Goal: Transaction & Acquisition: Obtain resource

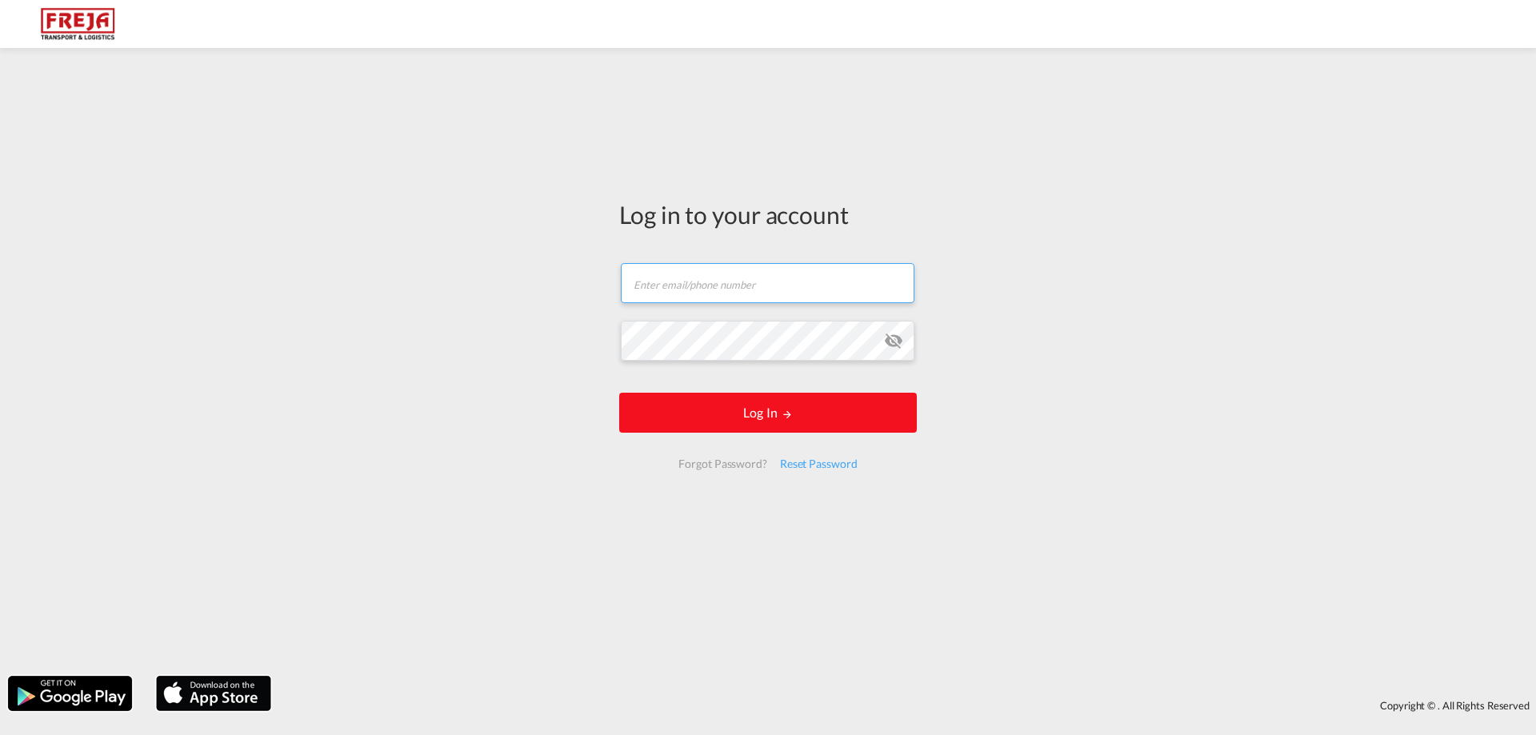
type input "[EMAIL_ADDRESS][DOMAIN_NAME]"
click at [711, 417] on button "Log In" at bounding box center [768, 413] width 298 height 40
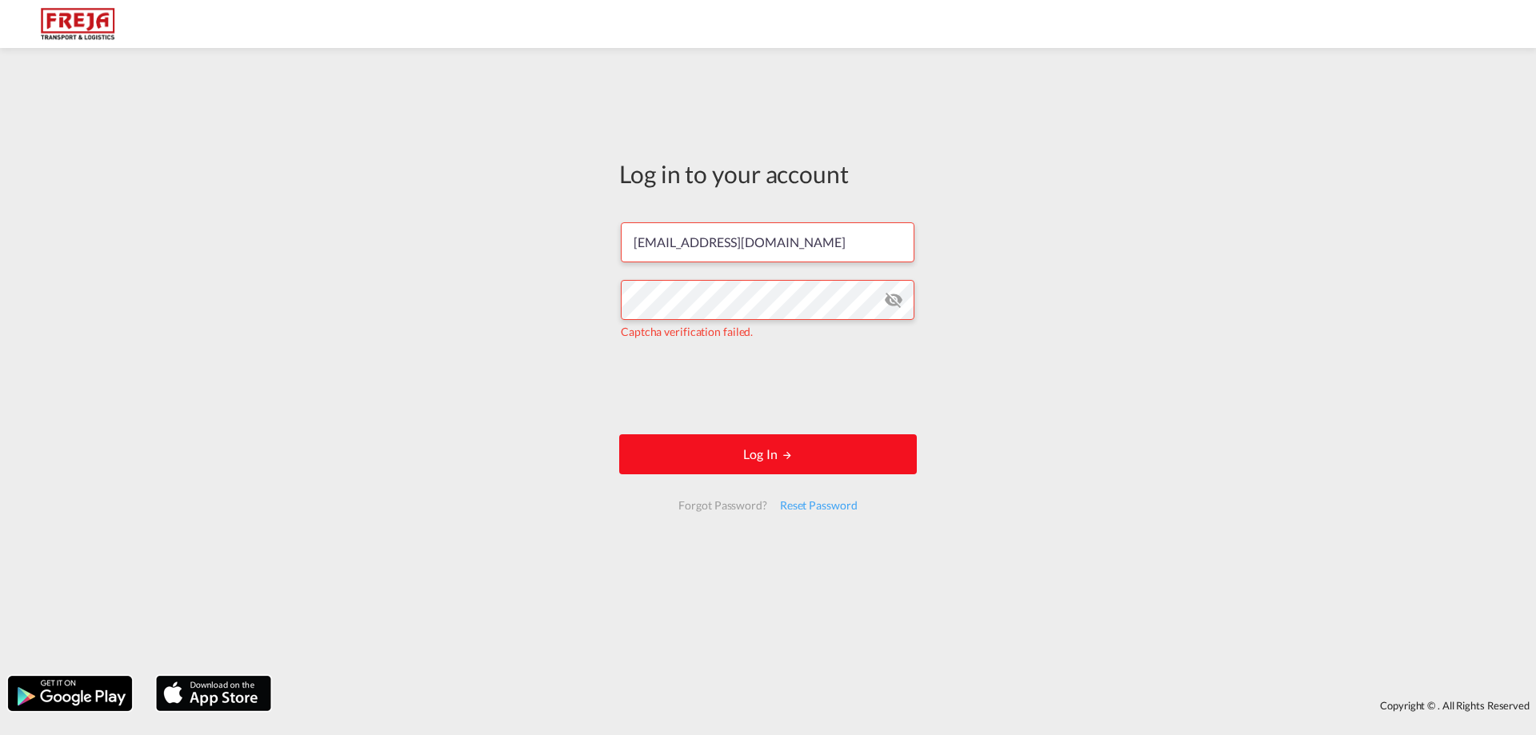
click at [758, 457] on button "Log In" at bounding box center [768, 454] width 298 height 40
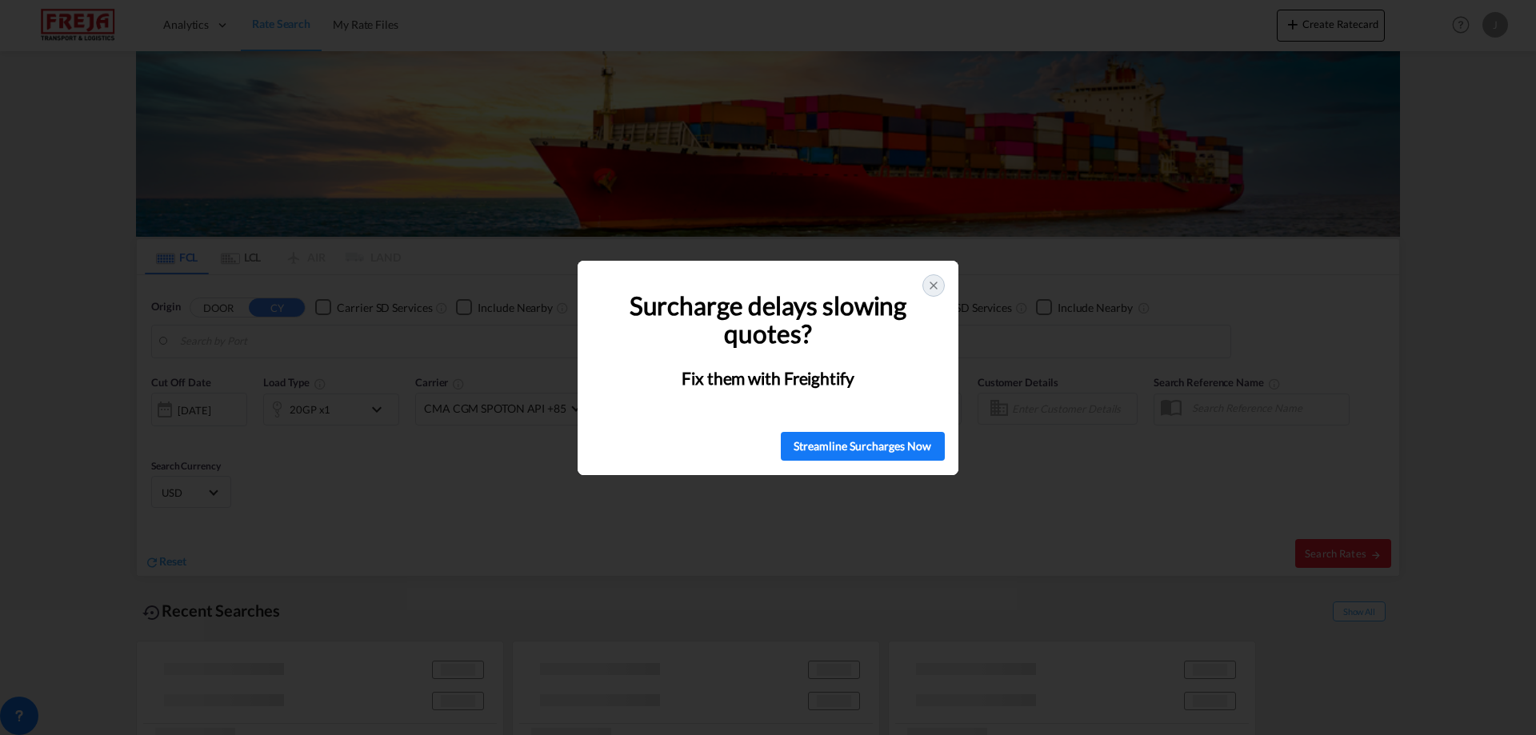
type input "[GEOGRAPHIC_DATA], NOOSL"
type input "Valletta, MTMLA"
click at [932, 284] on icon at bounding box center [933, 285] width 6 height 6
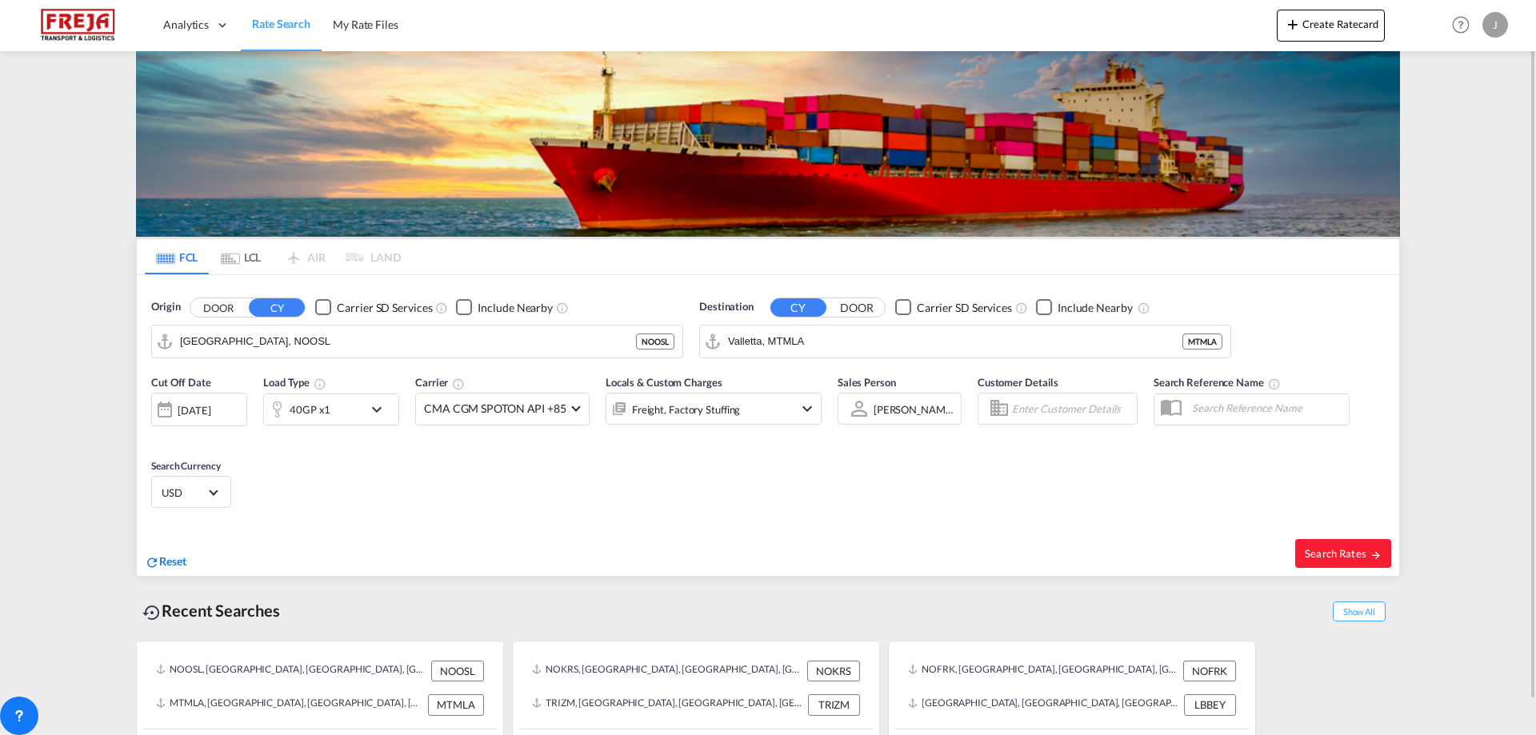
click at [182, 560] on span "Reset" at bounding box center [172, 561] width 27 height 14
click at [254, 339] on body "Analytics Reports Dashboard Rate Search My Rate Files Analytics" at bounding box center [768, 367] width 1536 height 735
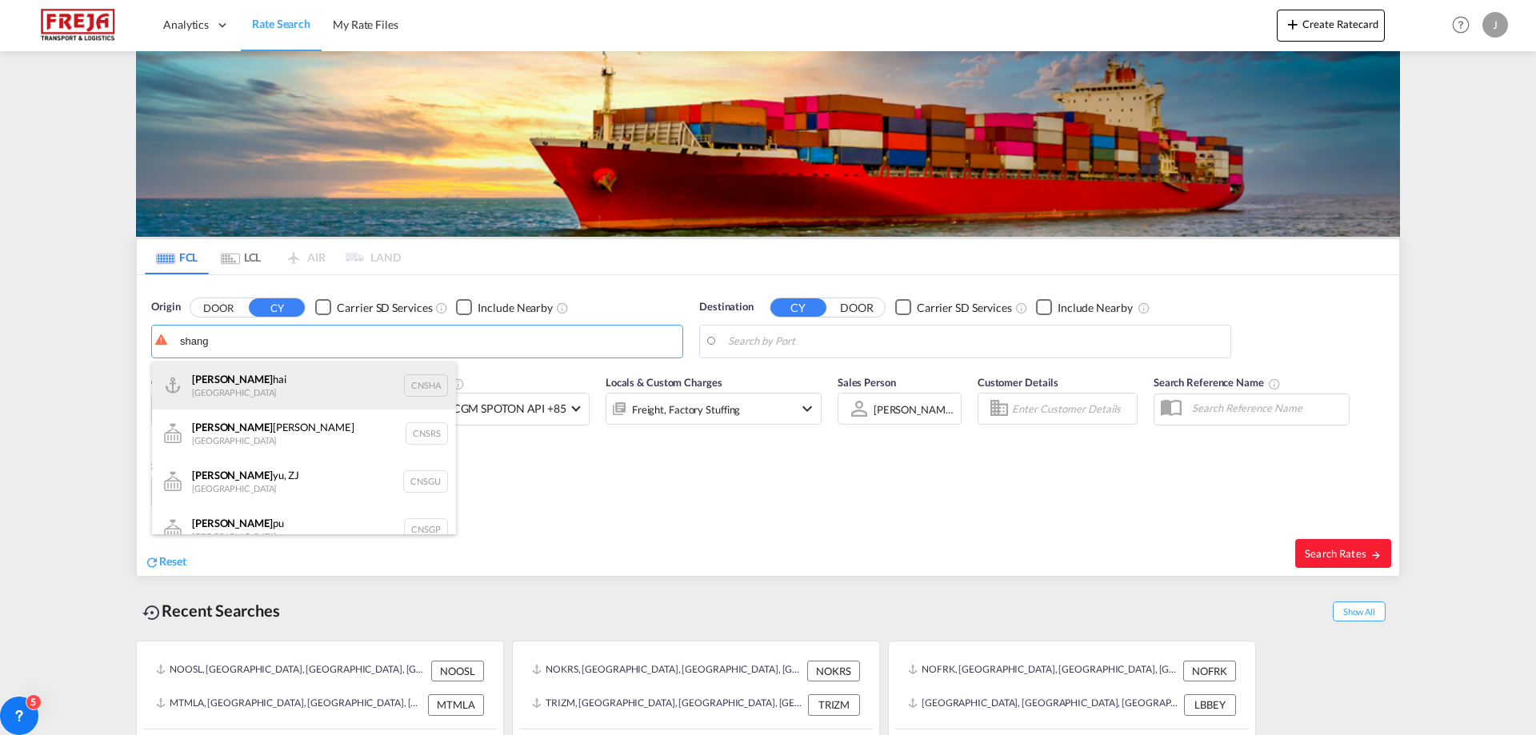
click at [244, 374] on div "Shang hai China CNSHA" at bounding box center [304, 386] width 304 height 48
type input "[GEOGRAPHIC_DATA], [GEOGRAPHIC_DATA]"
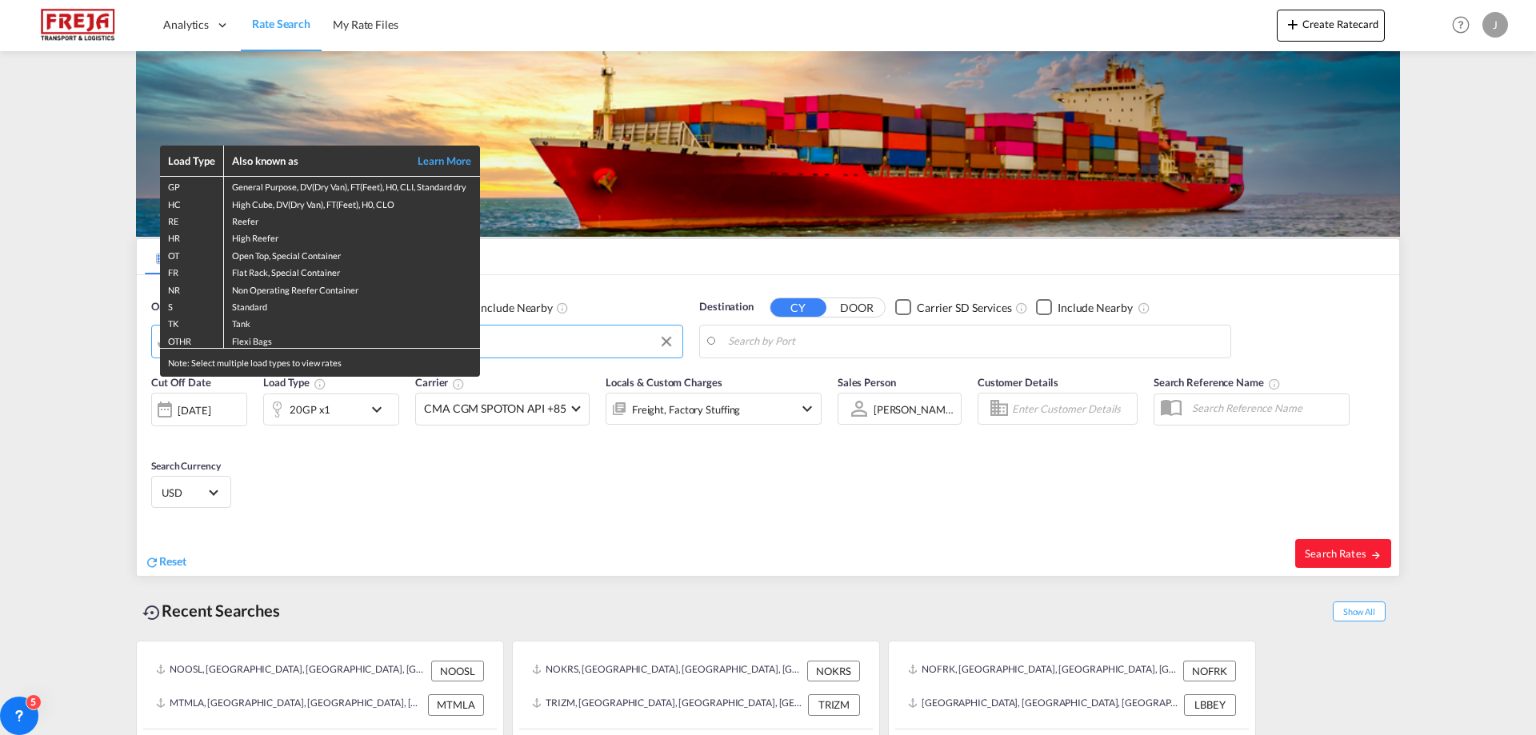
click at [799, 347] on div "Load Type Also known as Learn More GP General Purpose, DV(Dry Van), FT(Feet), H…" at bounding box center [768, 367] width 1536 height 735
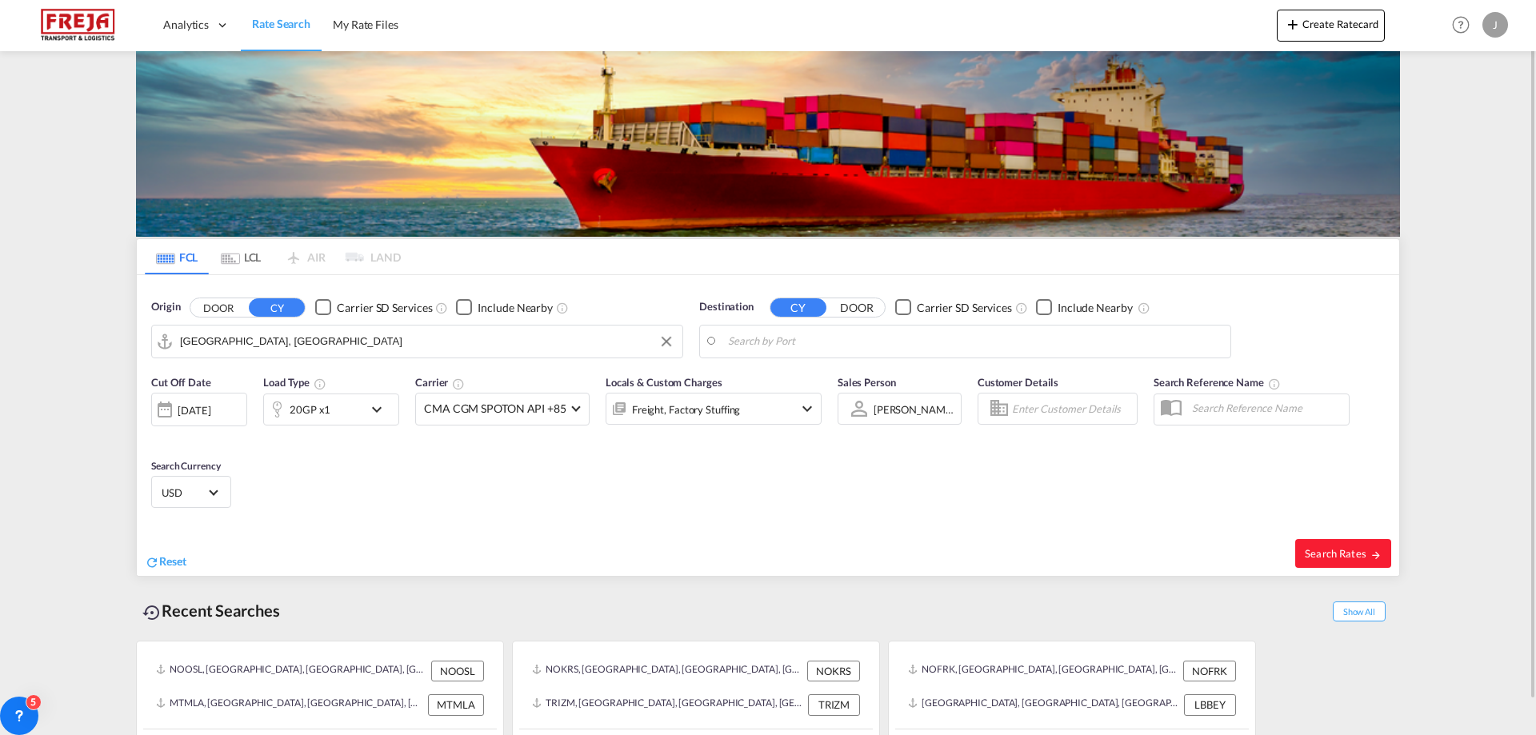
click at [298, 342] on input "[GEOGRAPHIC_DATA], [GEOGRAPHIC_DATA]" at bounding box center [427, 342] width 494 height 24
click at [835, 345] on body "Analytics Reports Dashboard Rate Search My Rate Files Analytics" at bounding box center [768, 367] width 1536 height 735
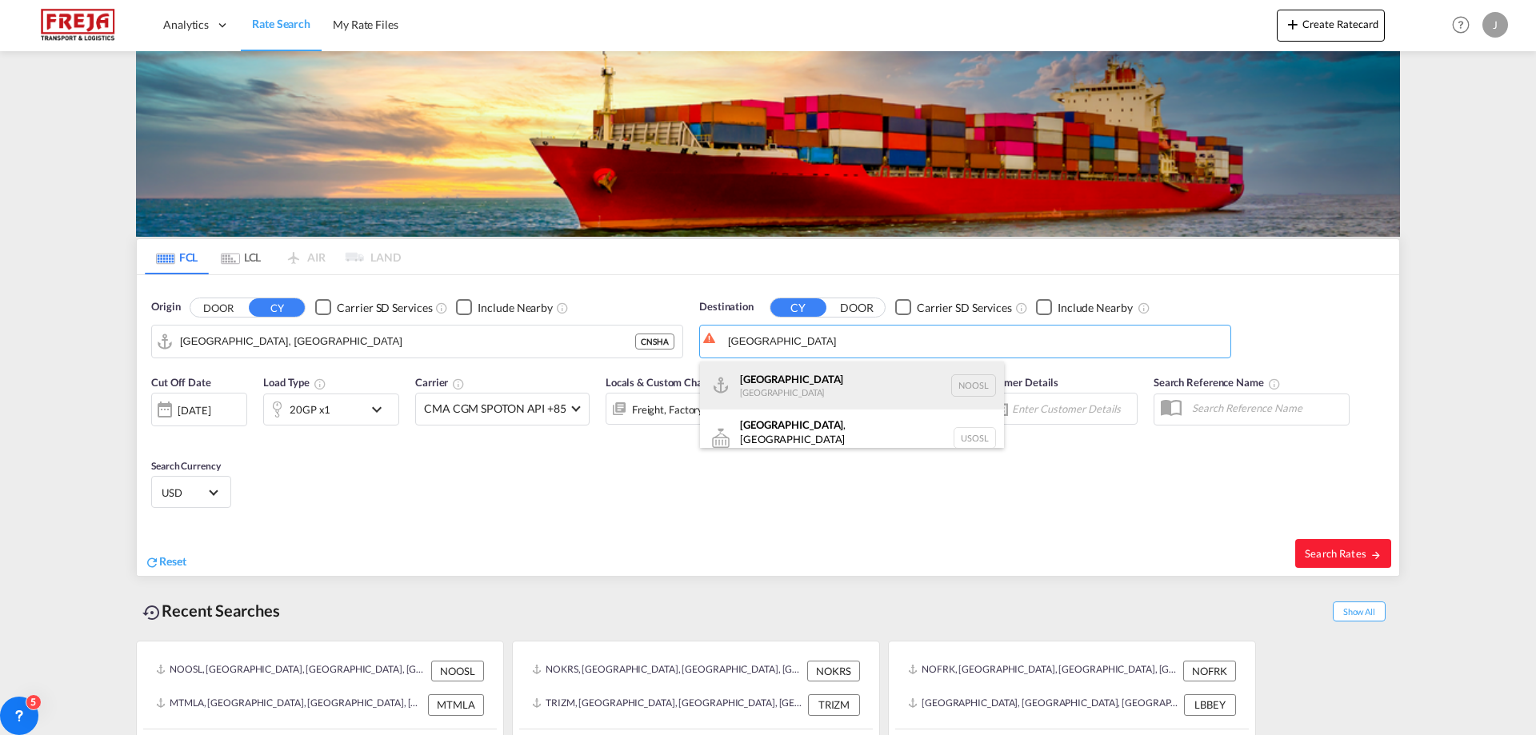
click at [758, 389] on div "[GEOGRAPHIC_DATA] [GEOGRAPHIC_DATA] NOOSL" at bounding box center [852, 386] width 304 height 48
type input "[GEOGRAPHIC_DATA], NOOSL"
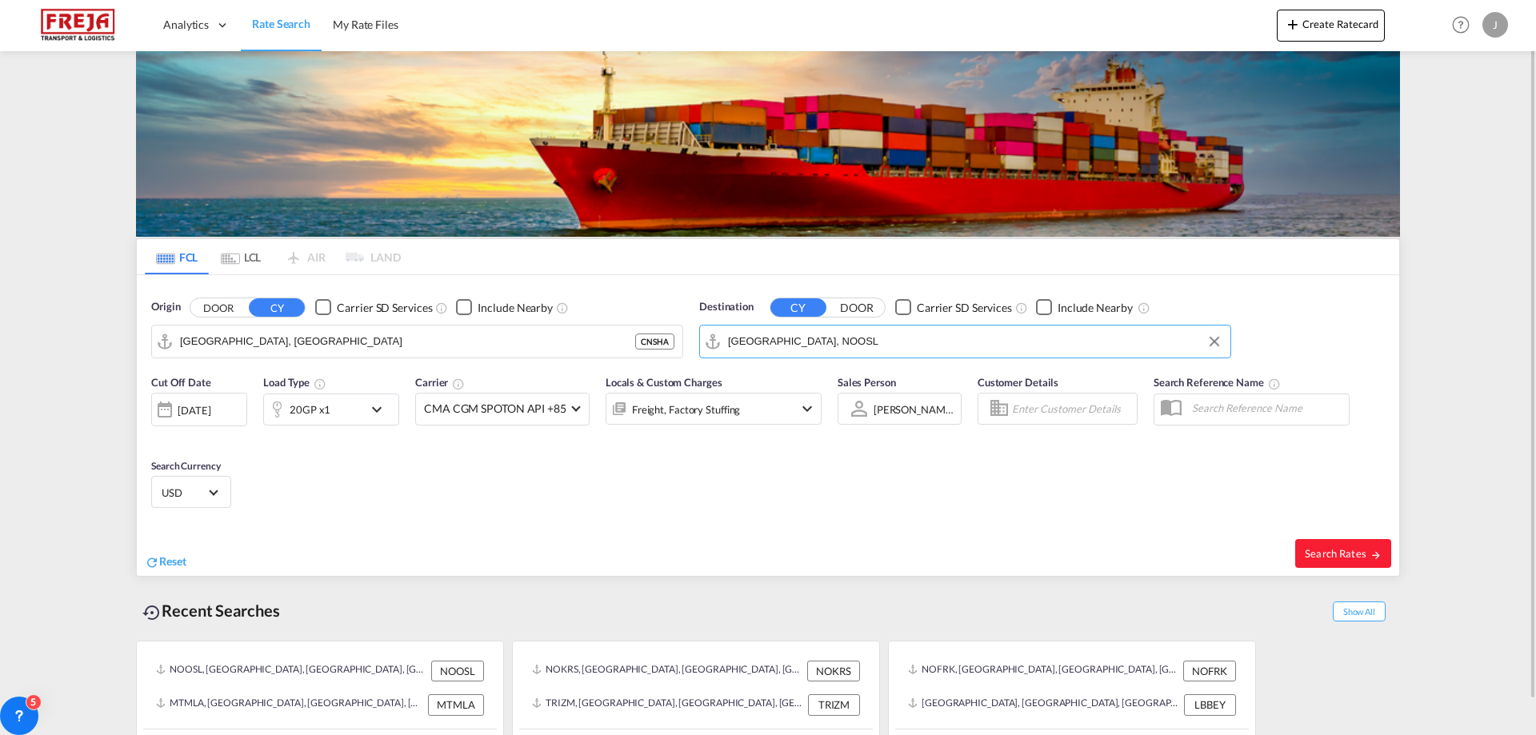
click at [207, 414] on div "[DATE]" at bounding box center [194, 410] width 33 height 14
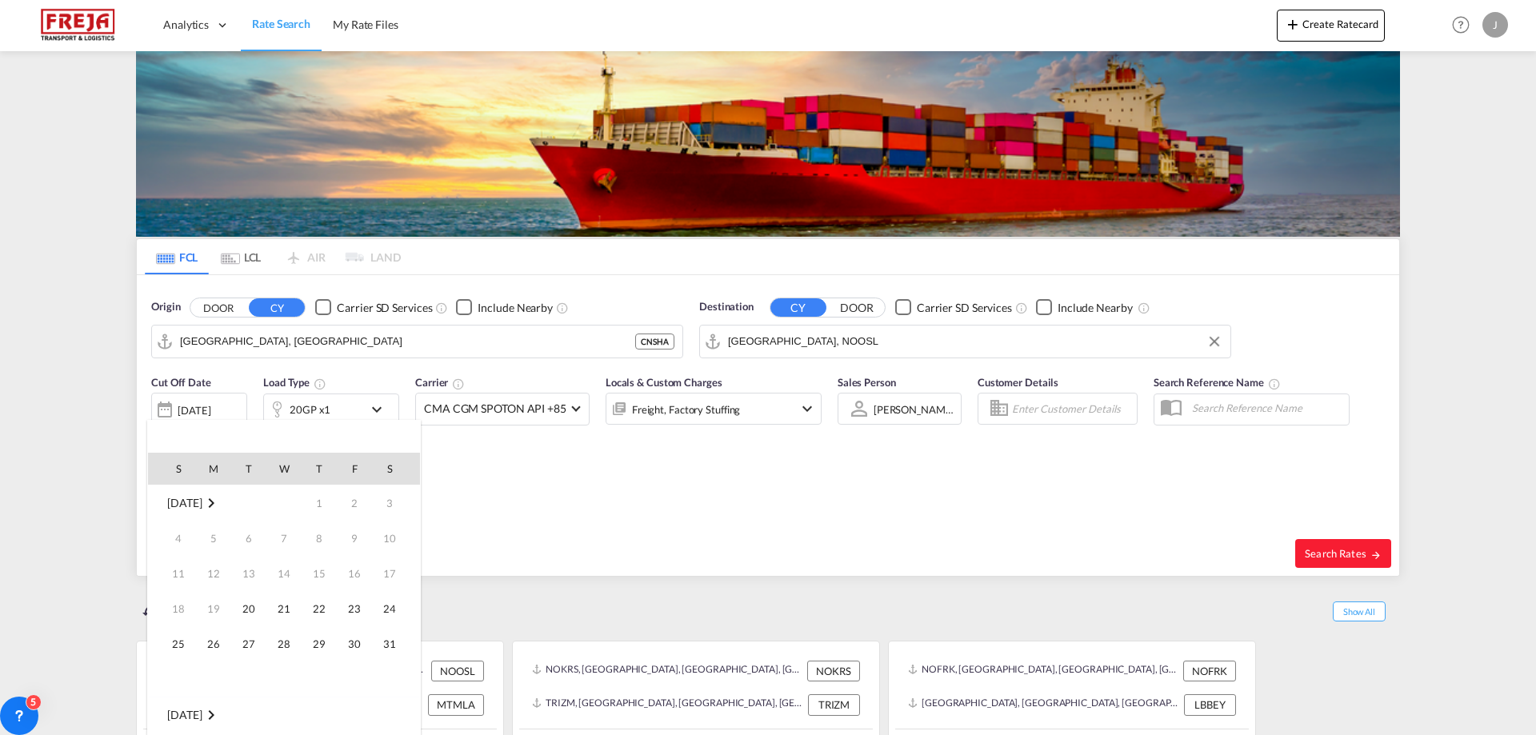
scroll to position [636, 0]
click at [277, 644] on span "27" at bounding box center [284, 644] width 32 height 32
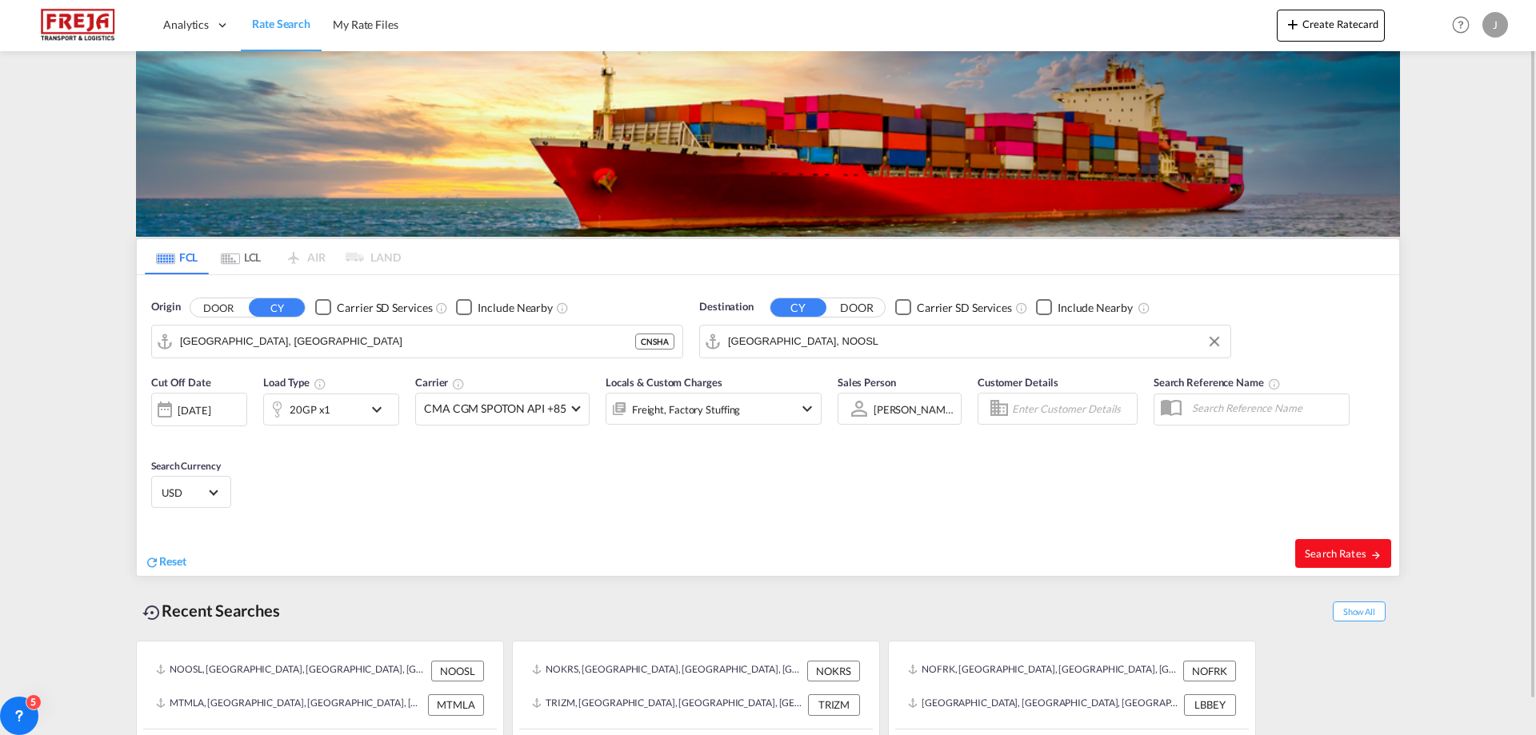
click at [1345, 554] on span "Search Rates" at bounding box center [1343, 553] width 77 height 13
type input "CNSHA to NOOSL / [DATE]"
